Goal: Transaction & Acquisition: Purchase product/service

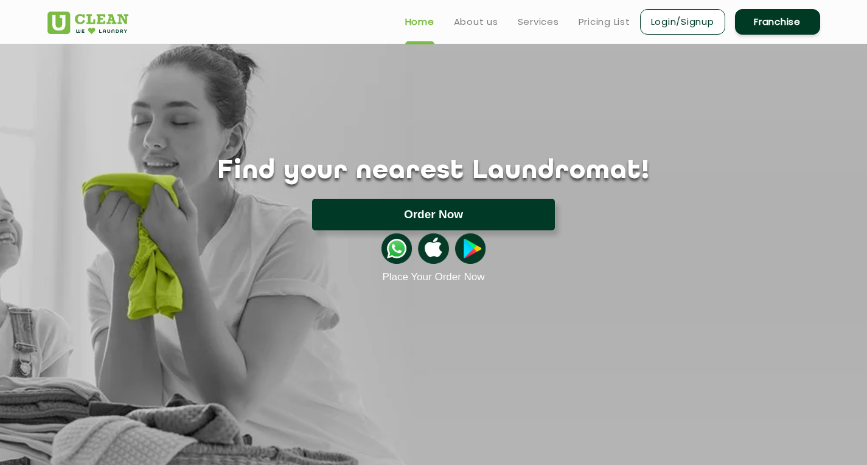
click at [432, 220] on button "Order Now" at bounding box center [433, 215] width 243 height 32
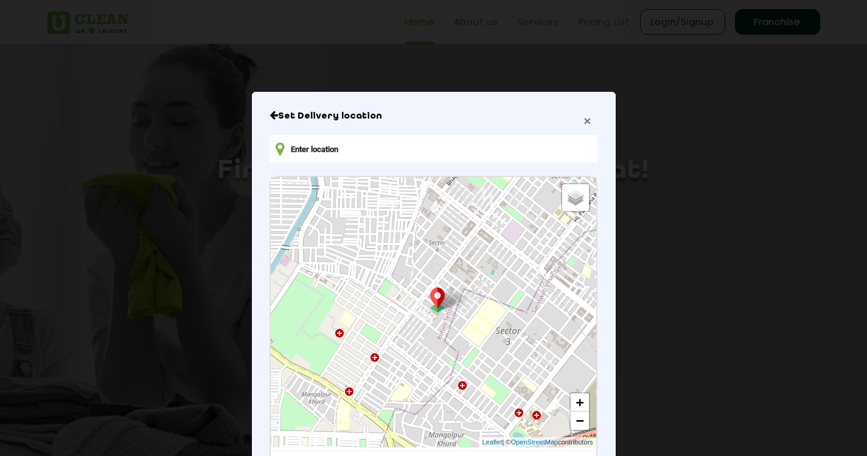
click at [583, 122] on span "×" at bounding box center [586, 121] width 7 height 14
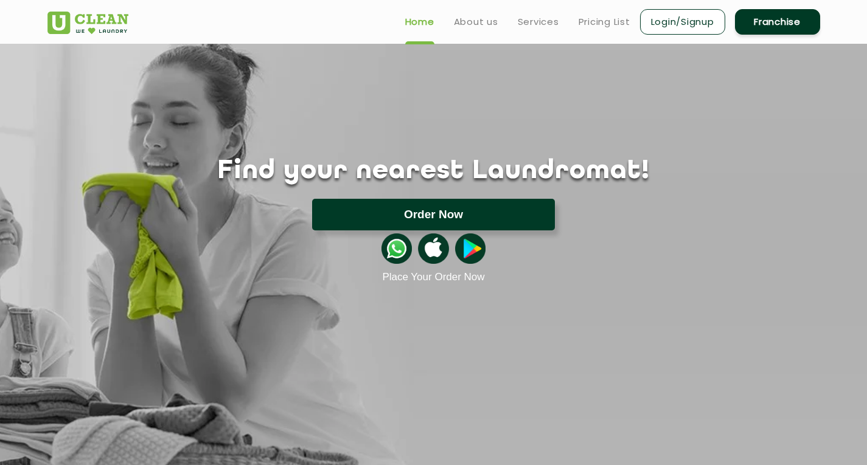
click at [457, 210] on button "Order Now" at bounding box center [433, 215] width 243 height 32
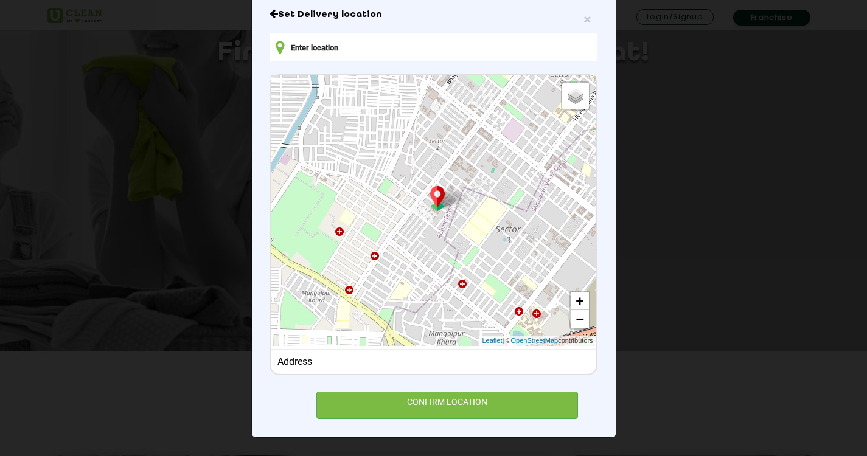
scroll to position [122, 0]
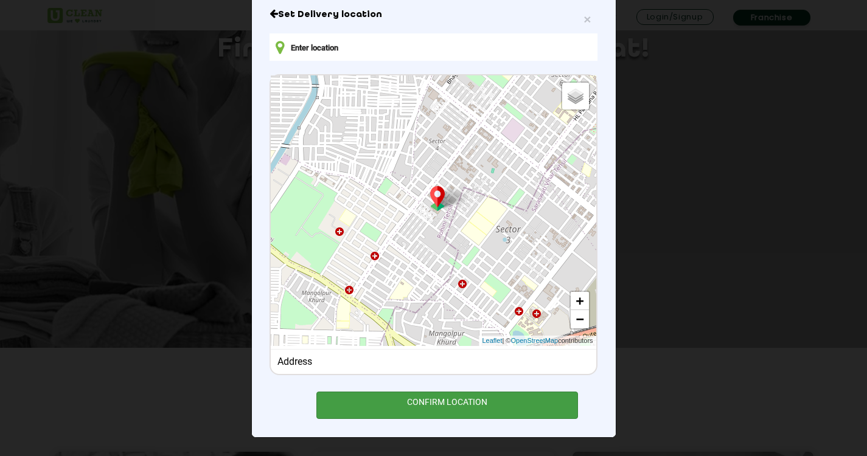
click at [468, 404] on div "CONFIRM LOCATION" at bounding box center [447, 405] width 262 height 27
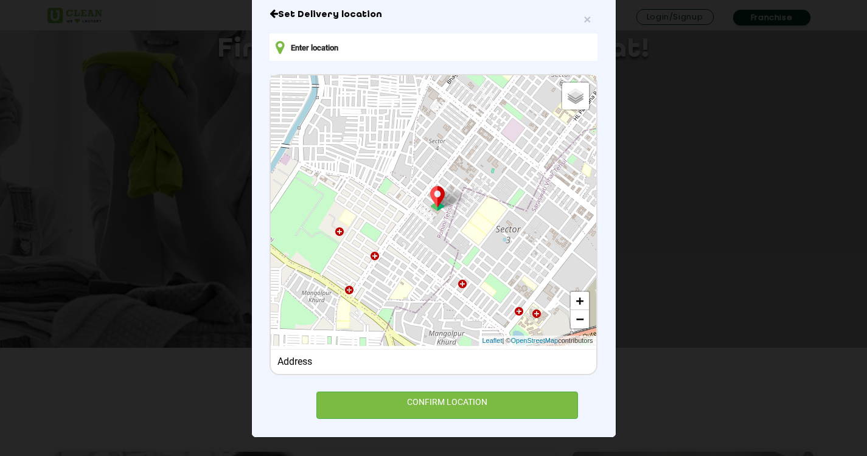
click at [359, 46] on input "text" at bounding box center [432, 46] width 327 height 27
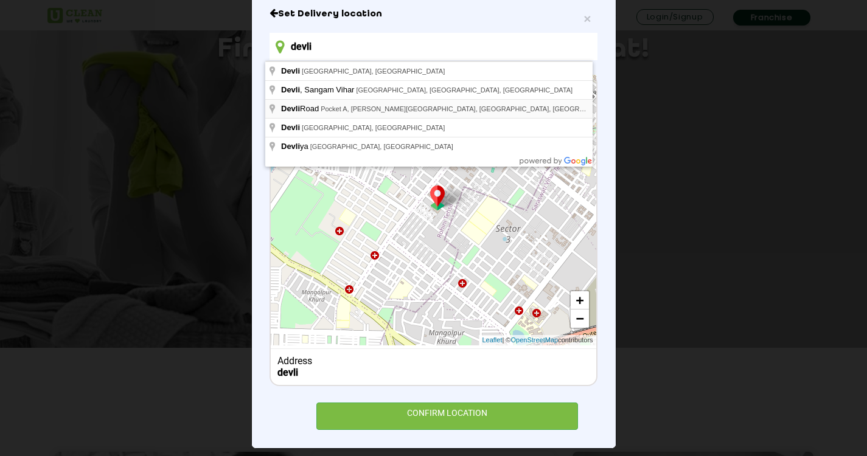
type input "devli"
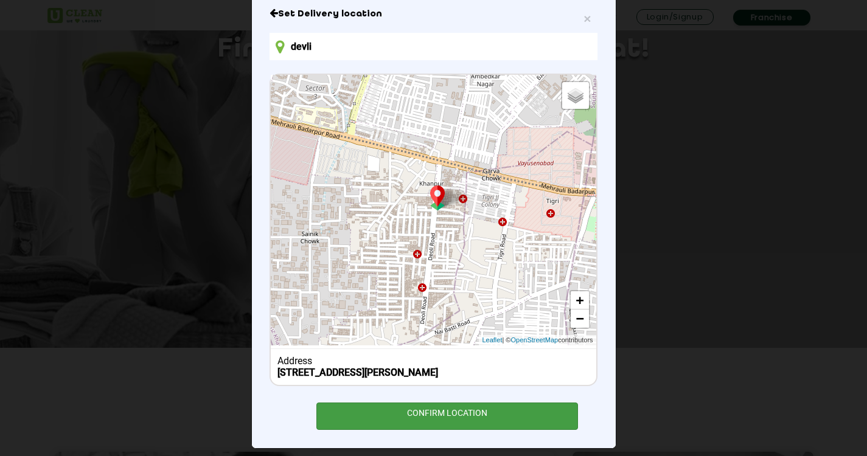
click at [473, 412] on div "CONFIRM LOCATION" at bounding box center [447, 416] width 262 height 27
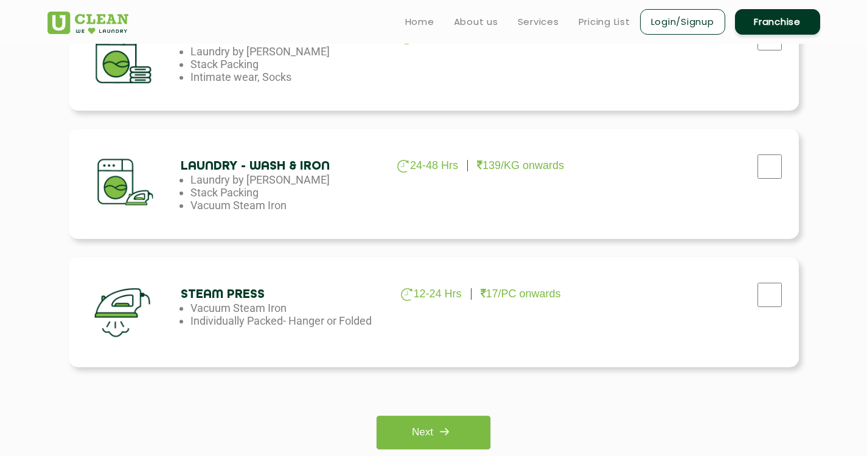
scroll to position [669, 0]
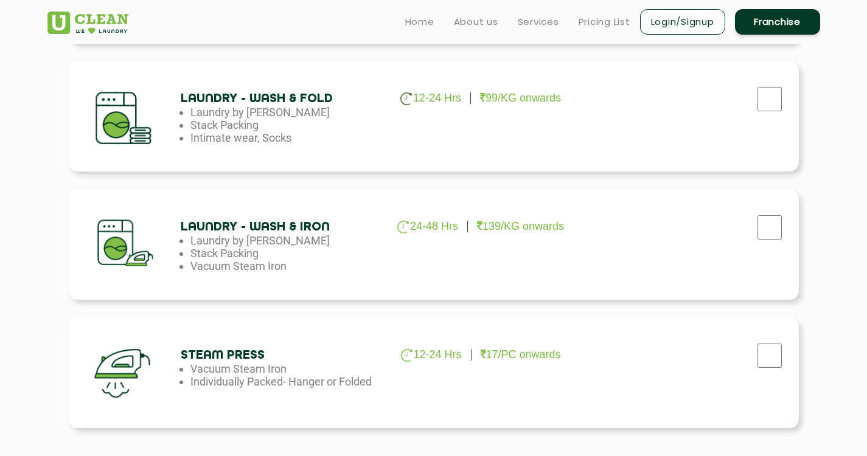
click at [477, 125] on div "Laundry - Wash & Fold 12-24 Hrs 99/KG onwards Laundry by Kilo Stack Packing Int…" at bounding box center [434, 116] width 730 height 110
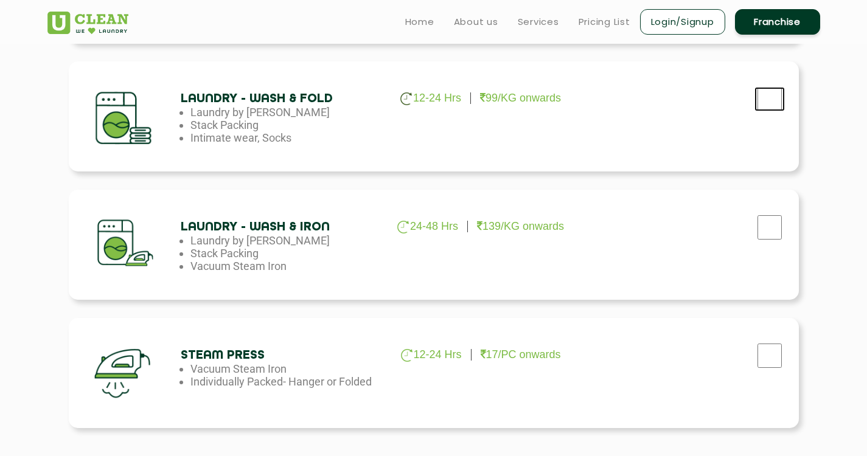
checkbox input "true"
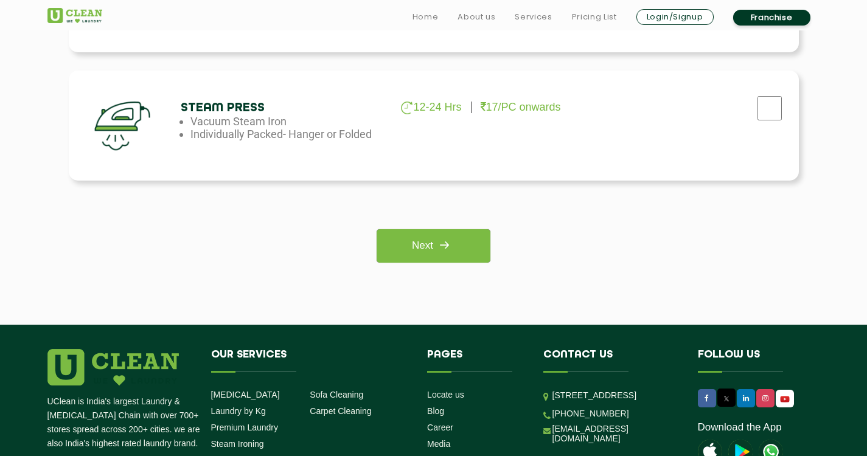
scroll to position [1076, 0]
